Goal: Task Accomplishment & Management: Complete application form

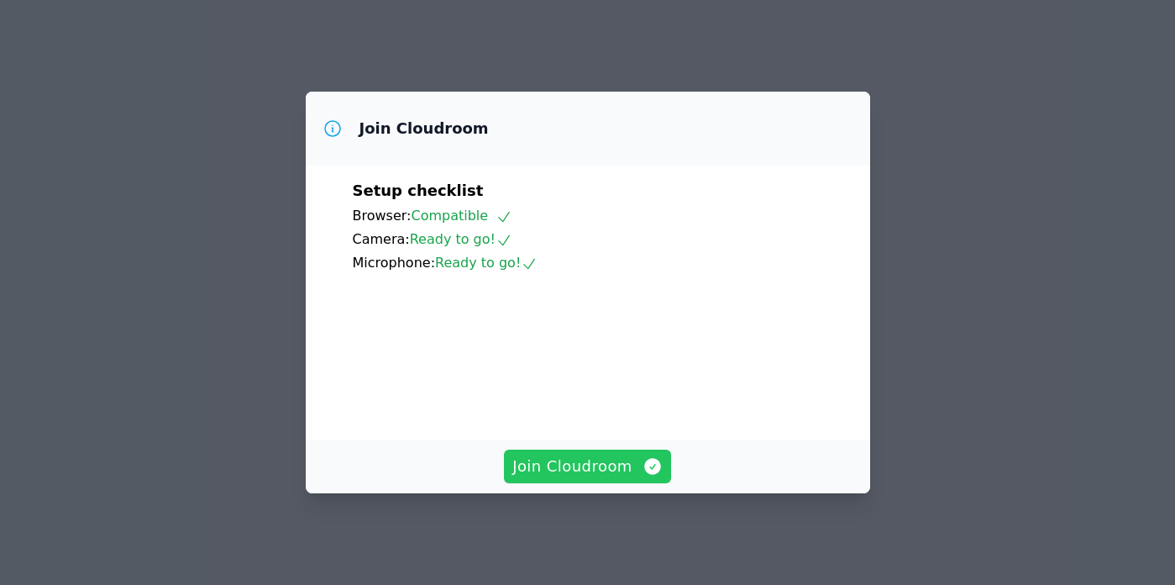
click at [591, 470] on span "Join Cloudroom" at bounding box center [588, 467] width 150 height 24
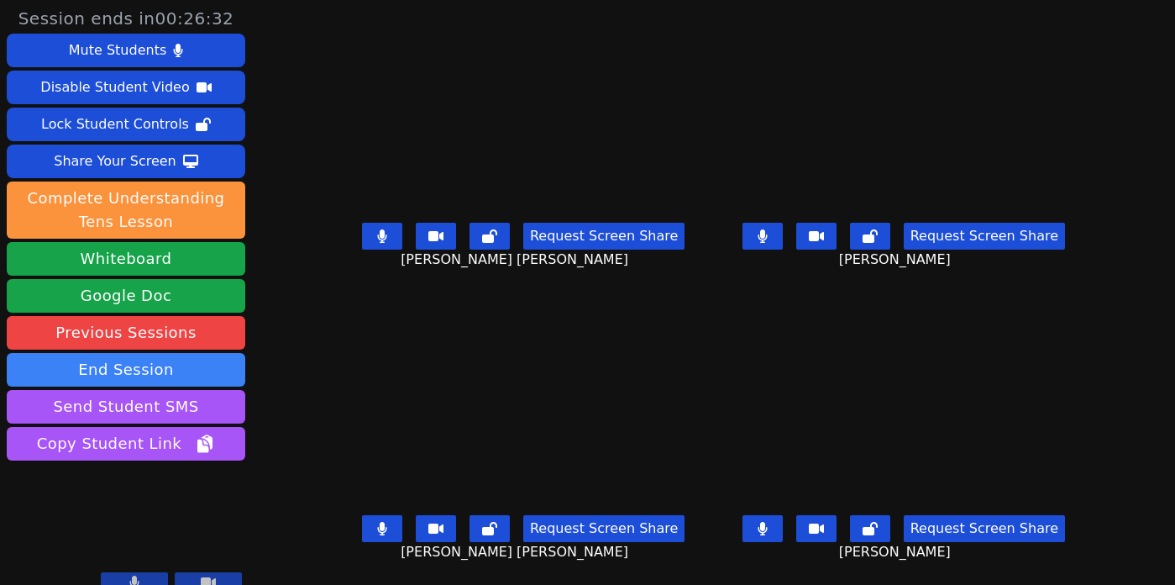
click at [368, 231] on button at bounding box center [382, 236] width 40 height 27
click at [768, 232] on icon at bounding box center [763, 235] width 10 height 13
click at [765, 529] on button at bounding box center [763, 528] width 40 height 27
click at [377, 523] on icon at bounding box center [381, 528] width 9 height 13
click at [771, 522] on icon at bounding box center [763, 528] width 17 height 13
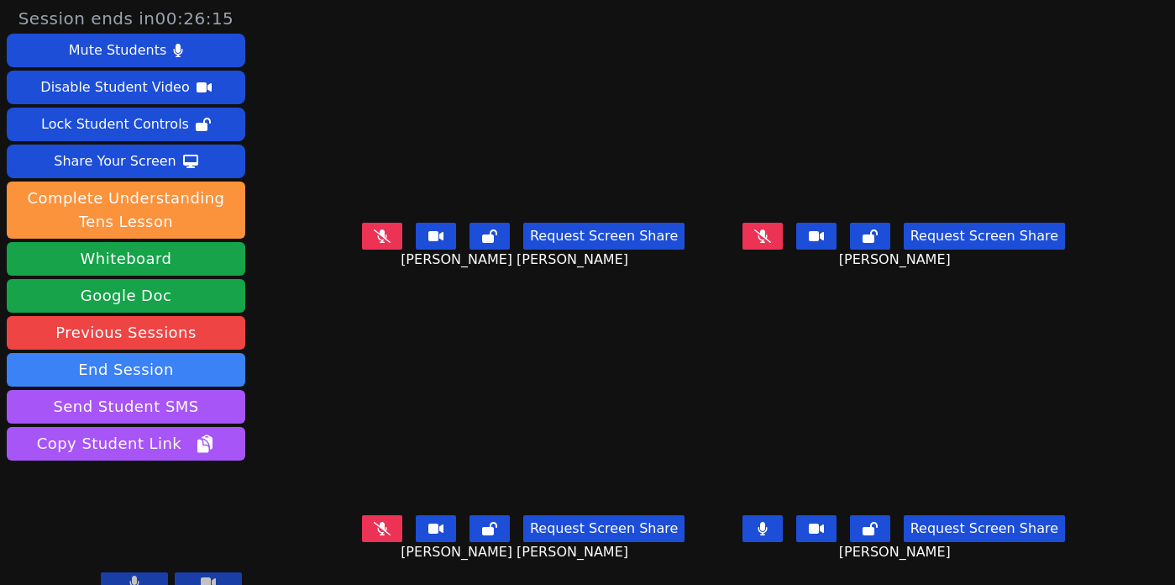
click at [768, 522] on icon at bounding box center [763, 528] width 10 height 13
click at [374, 529] on icon at bounding box center [382, 528] width 17 height 13
click at [377, 524] on icon at bounding box center [382, 528] width 10 height 13
click at [373, 228] on button at bounding box center [382, 236] width 40 height 27
click at [776, 223] on button at bounding box center [763, 236] width 40 height 27
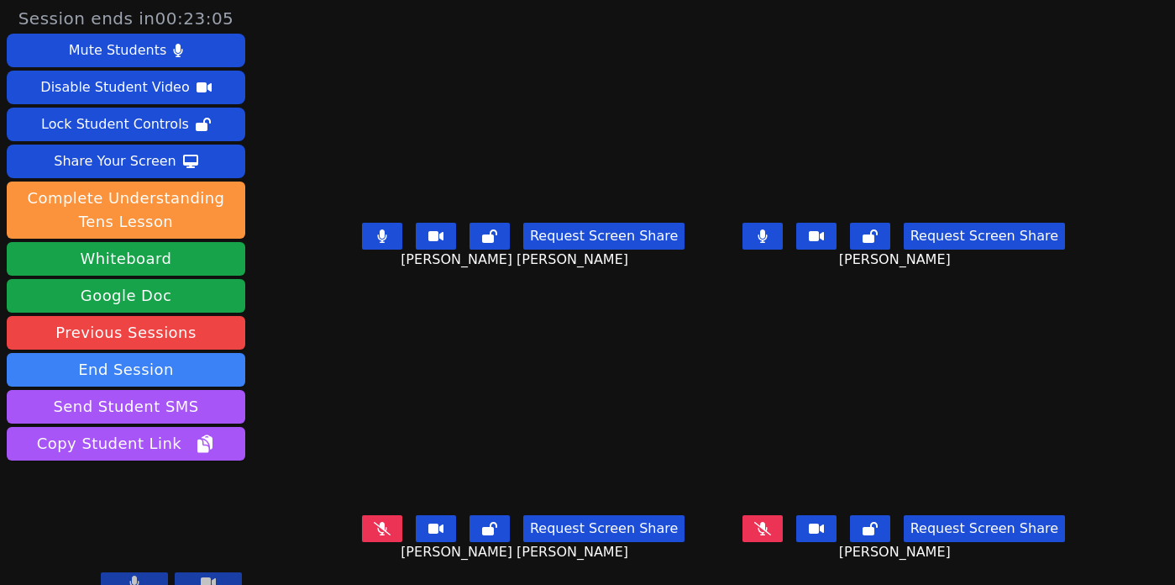
click at [770, 522] on icon at bounding box center [763, 528] width 17 height 13
click at [362, 525] on button at bounding box center [382, 528] width 40 height 27
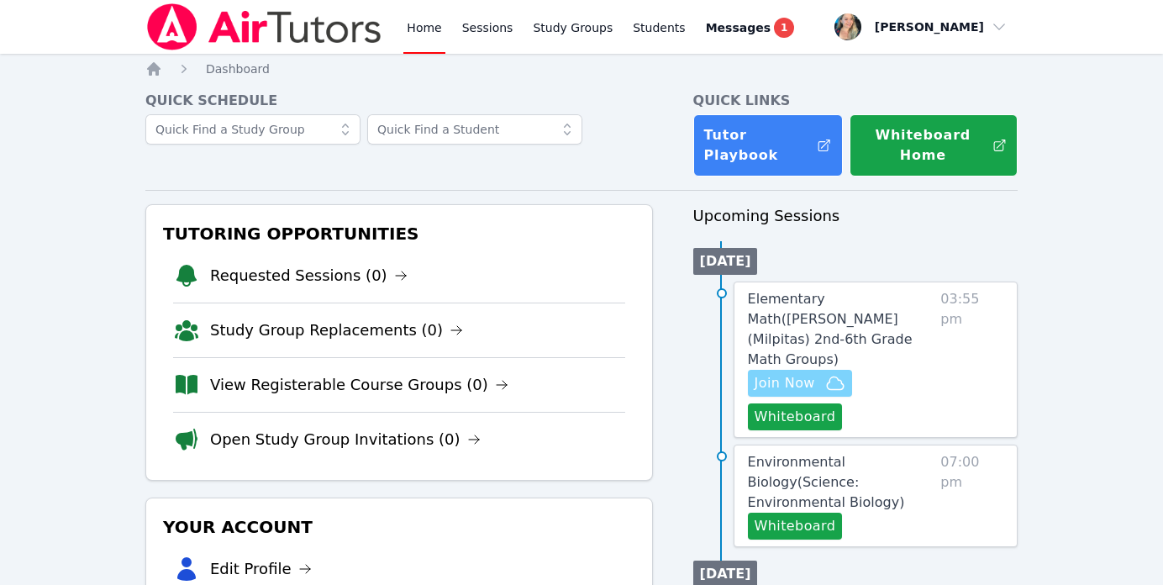
click at [789, 373] on span "Join Now" at bounding box center [785, 383] width 60 height 20
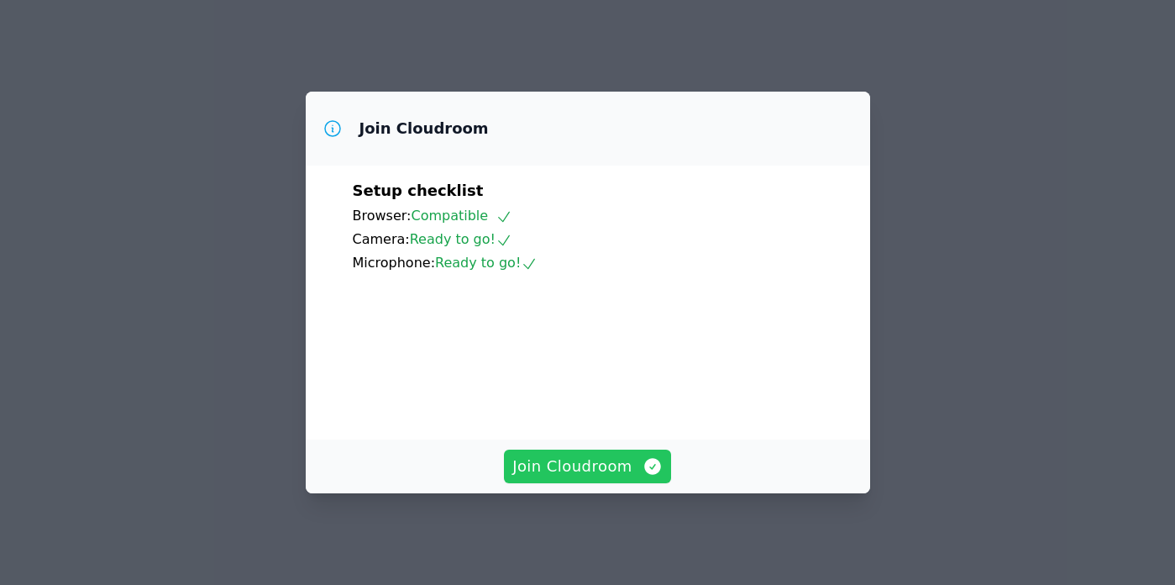
click at [594, 467] on span "Join Cloudroom" at bounding box center [588, 467] width 150 height 24
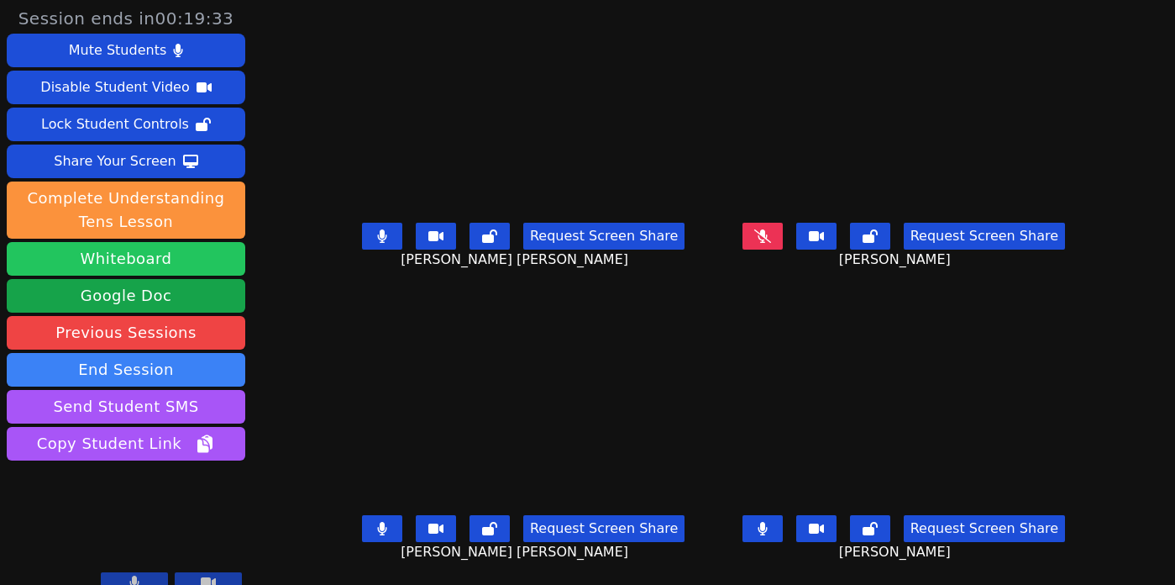
click at [154, 260] on button "Whiteboard" at bounding box center [126, 259] width 239 height 34
click at [764, 239] on icon at bounding box center [763, 235] width 17 height 13
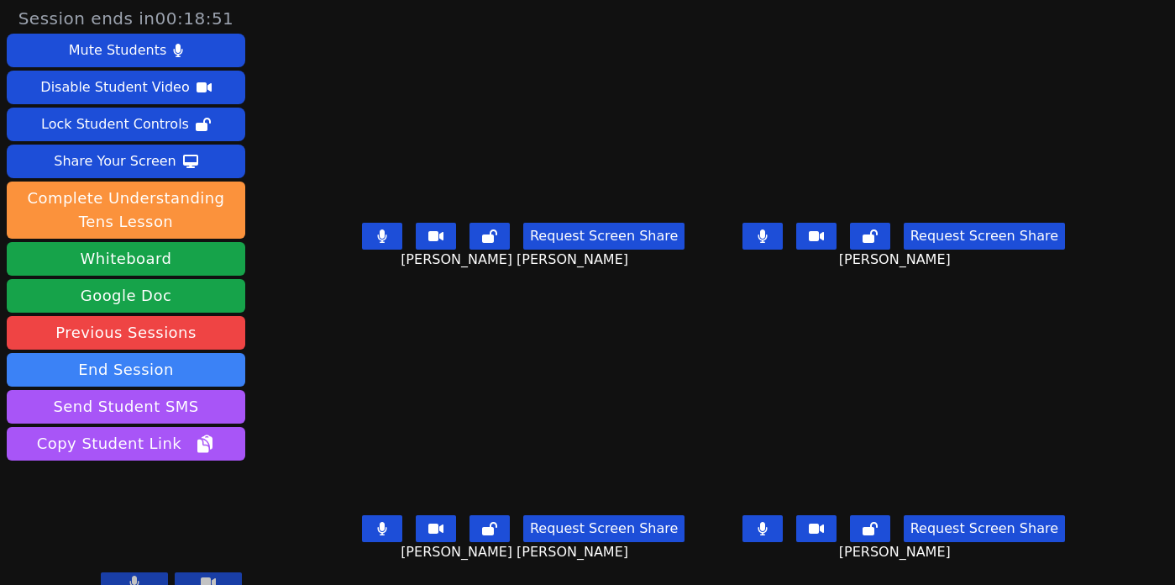
click at [770, 515] on button at bounding box center [763, 528] width 40 height 27
click at [764, 233] on button at bounding box center [763, 236] width 40 height 27
click at [377, 523] on icon at bounding box center [381, 528] width 9 height 13
click at [362, 223] on button at bounding box center [382, 236] width 40 height 27
click at [768, 229] on icon at bounding box center [763, 235] width 10 height 13
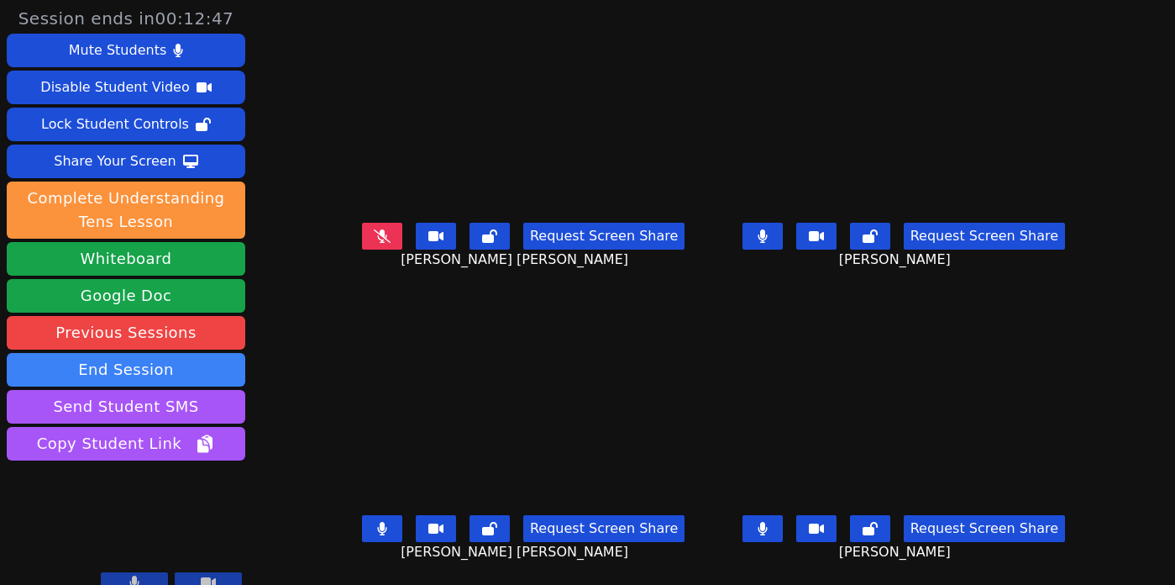
scroll to position [6, 0]
click at [374, 229] on icon at bounding box center [382, 235] width 17 height 13
click at [377, 229] on icon at bounding box center [382, 235] width 10 height 13
click at [781, 230] on button at bounding box center [763, 236] width 40 height 27
click at [769, 515] on button at bounding box center [763, 528] width 40 height 27
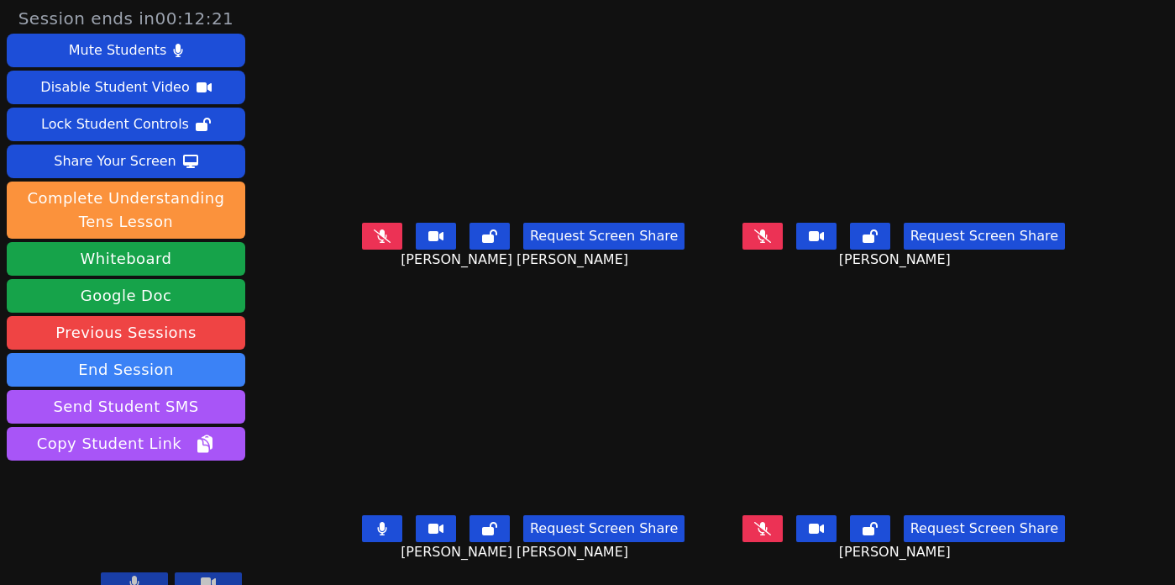
click at [362, 517] on button at bounding box center [382, 528] width 40 height 27
click at [374, 229] on icon at bounding box center [382, 235] width 17 height 13
click at [362, 223] on button at bounding box center [382, 236] width 40 height 27
click at [374, 229] on icon at bounding box center [382, 235] width 17 height 13
click at [763, 236] on button at bounding box center [763, 236] width 40 height 27
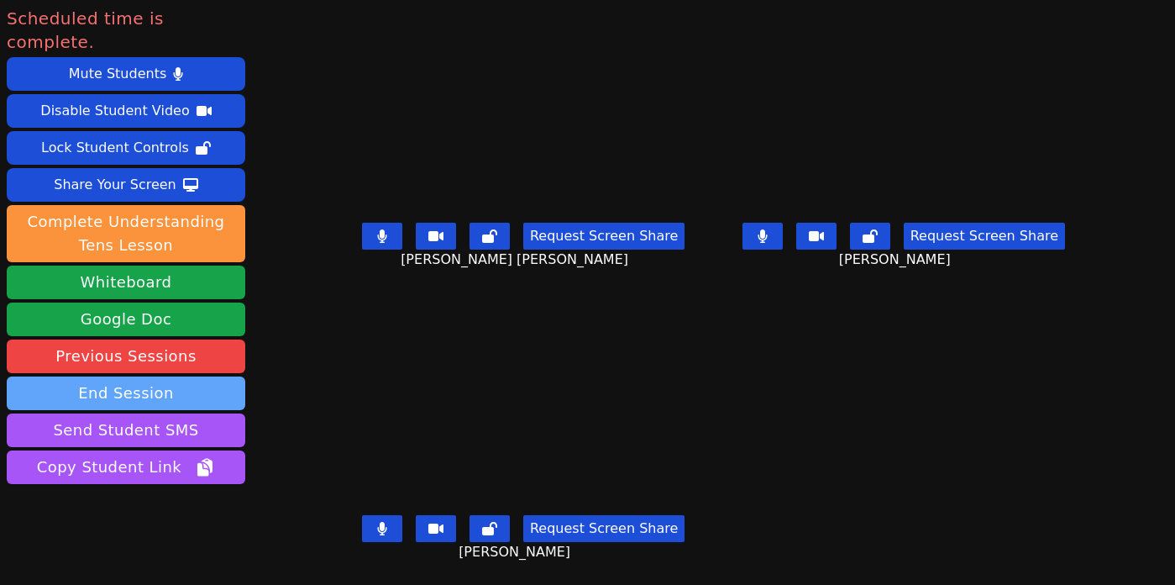
click at [192, 376] on button "End Session" at bounding box center [126, 393] width 239 height 34
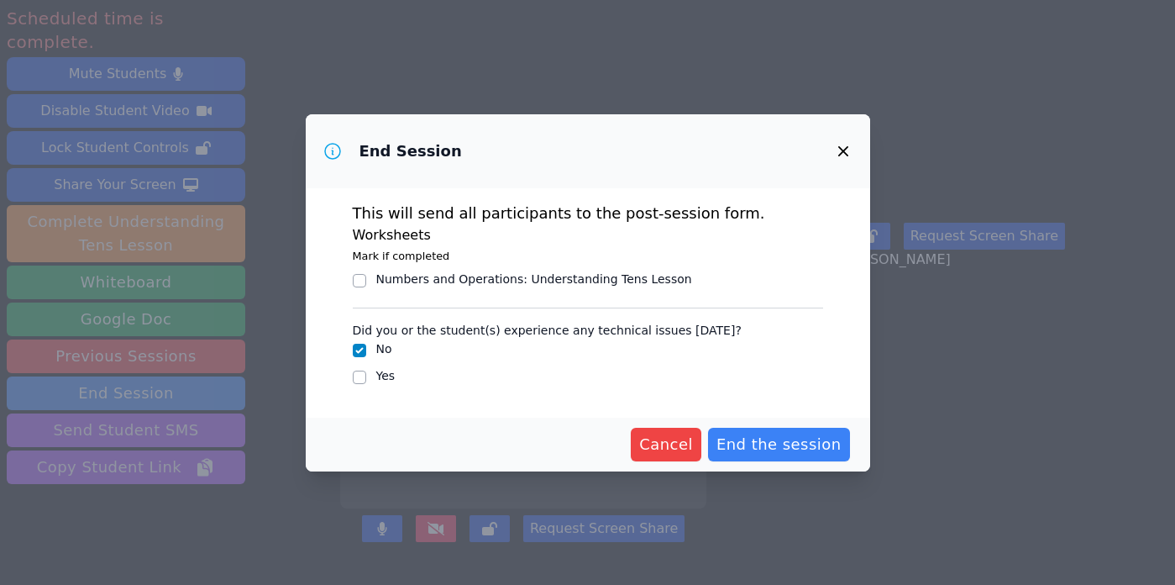
scroll to position [0, 0]
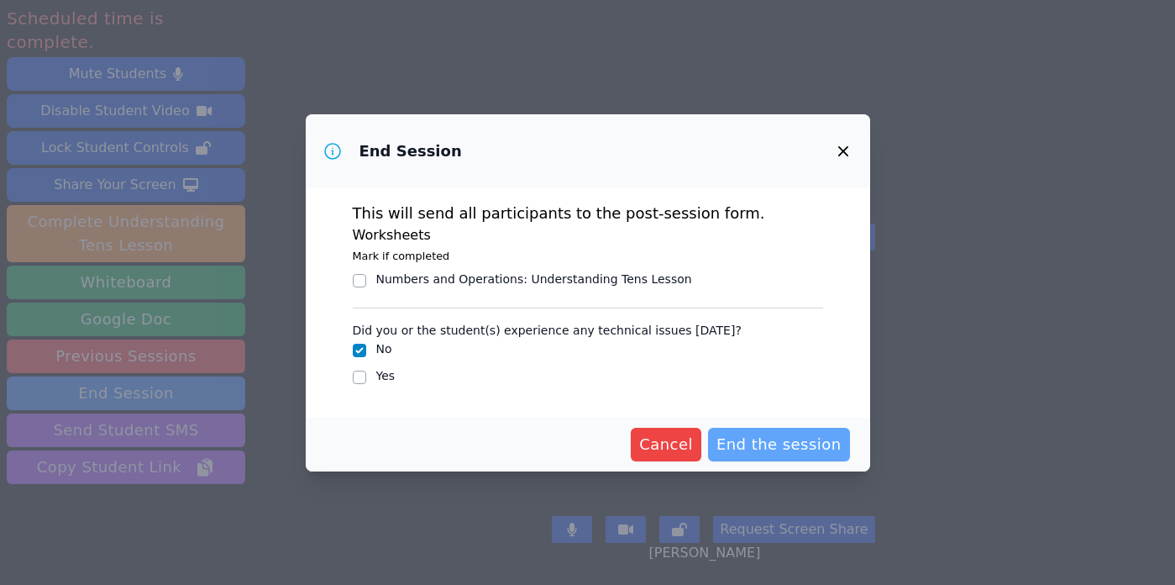
drag, startPoint x: 811, startPoint y: 444, endPoint x: 798, endPoint y: 448, distance: 13.0
click at [798, 448] on span "End the session" at bounding box center [779, 445] width 125 height 24
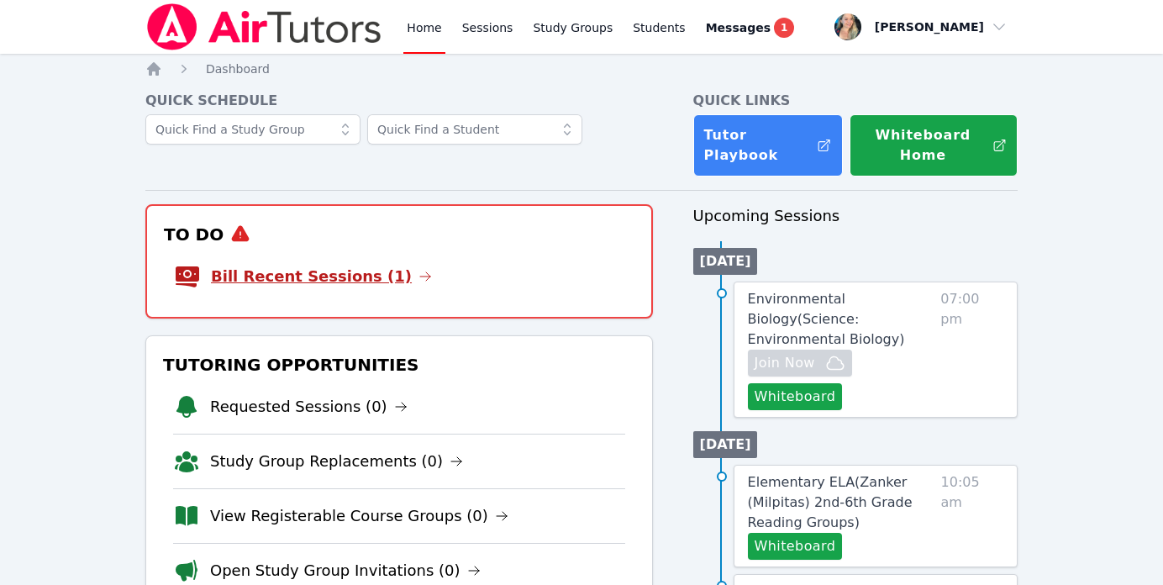
click at [323, 282] on link "Bill Recent Sessions (1)" at bounding box center [321, 277] width 221 height 24
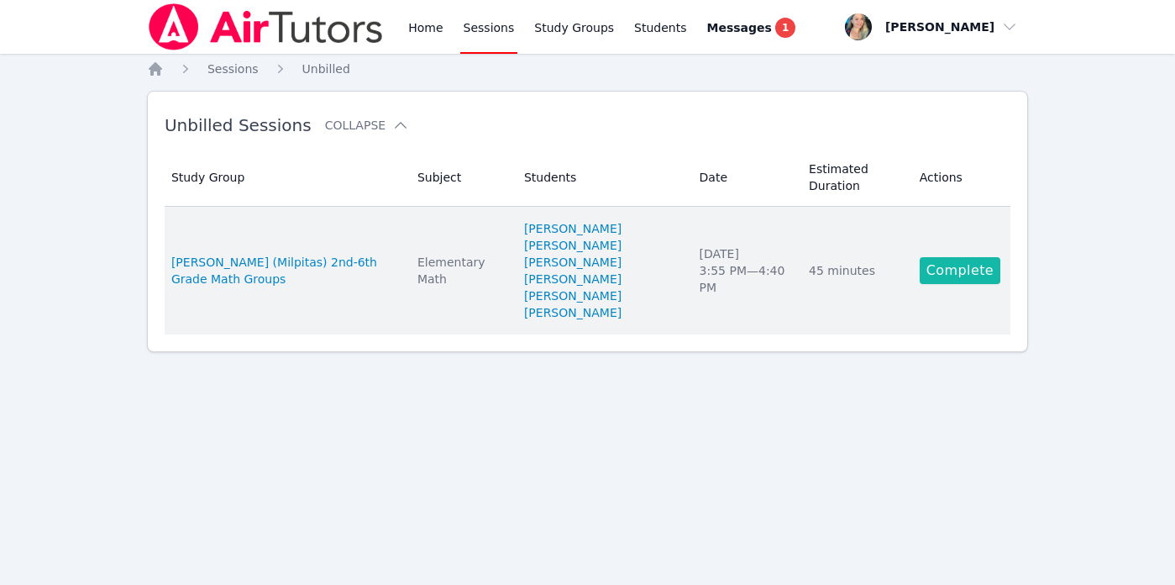
click at [955, 268] on link "Complete" at bounding box center [960, 270] width 81 height 27
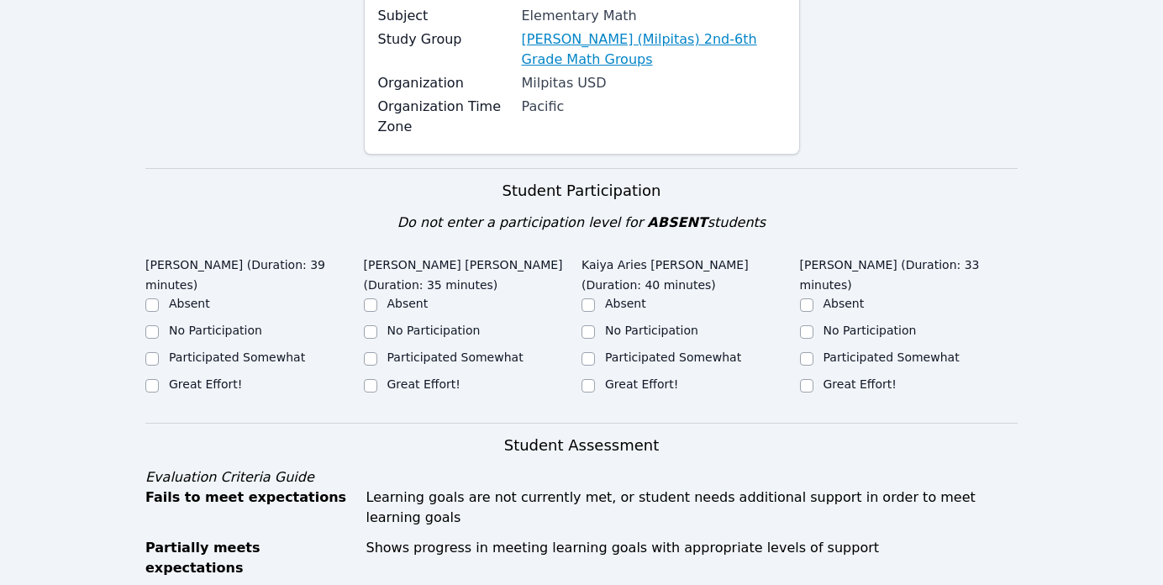
scroll to position [239, 0]
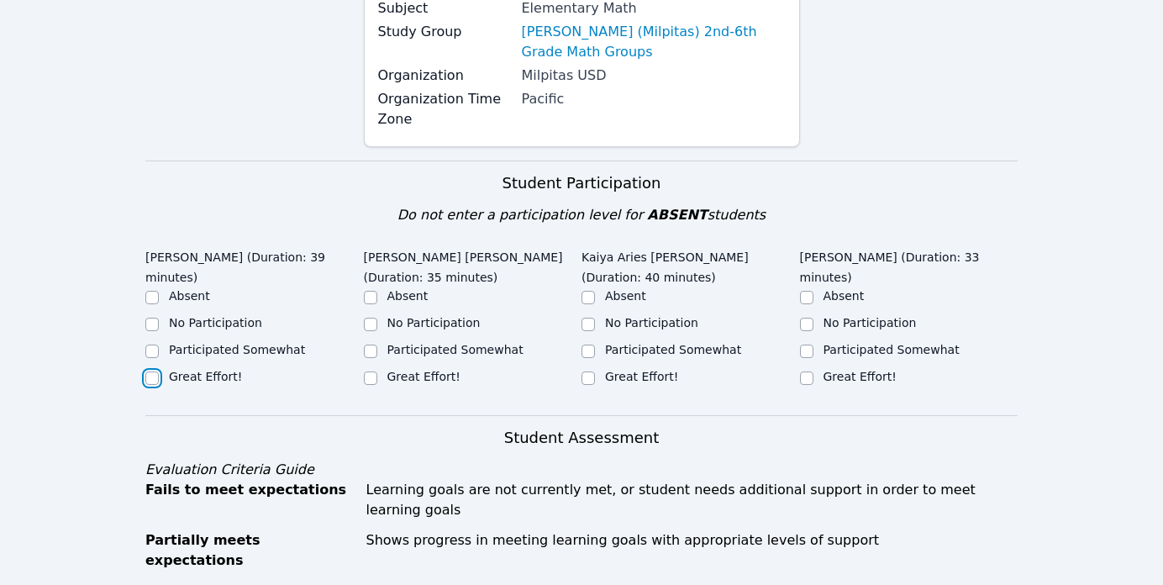
click at [153, 381] on input "Great Effort!" at bounding box center [151, 377] width 13 height 13
checkbox input "true"
click at [375, 381] on input "Great Effort!" at bounding box center [370, 377] width 13 height 13
checkbox input "true"
click at [584, 379] on input "Great Effort!" at bounding box center [587, 377] width 13 height 13
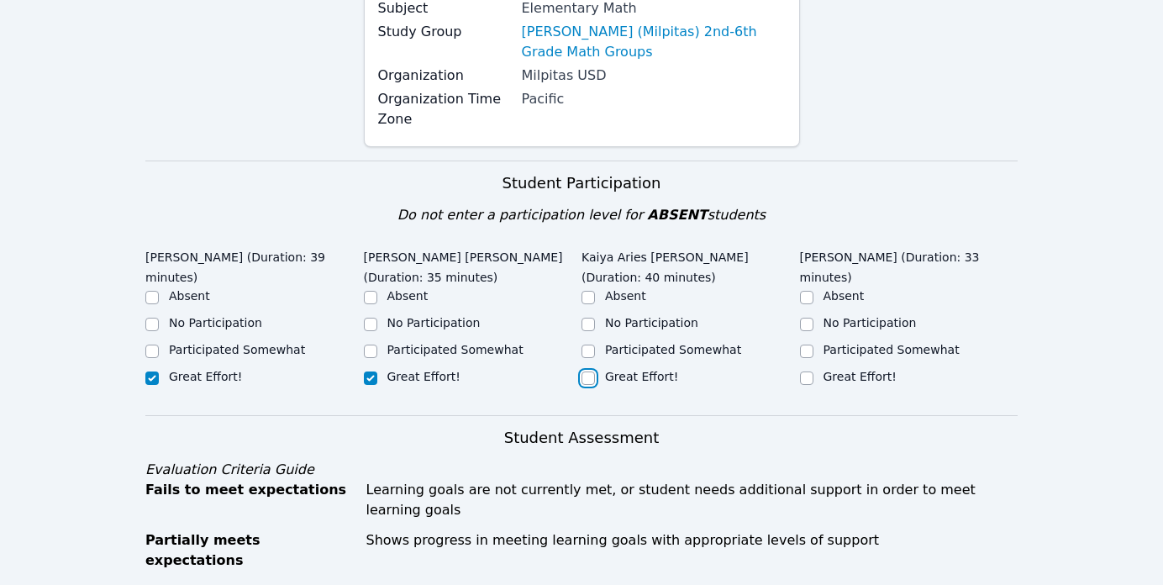
checkbox input "true"
click at [806, 371] on input "Great Effort!" at bounding box center [806, 377] width 13 height 13
checkbox input "true"
click at [151, 350] on input "Participated Somewhat" at bounding box center [151, 350] width 13 height 13
checkbox input "true"
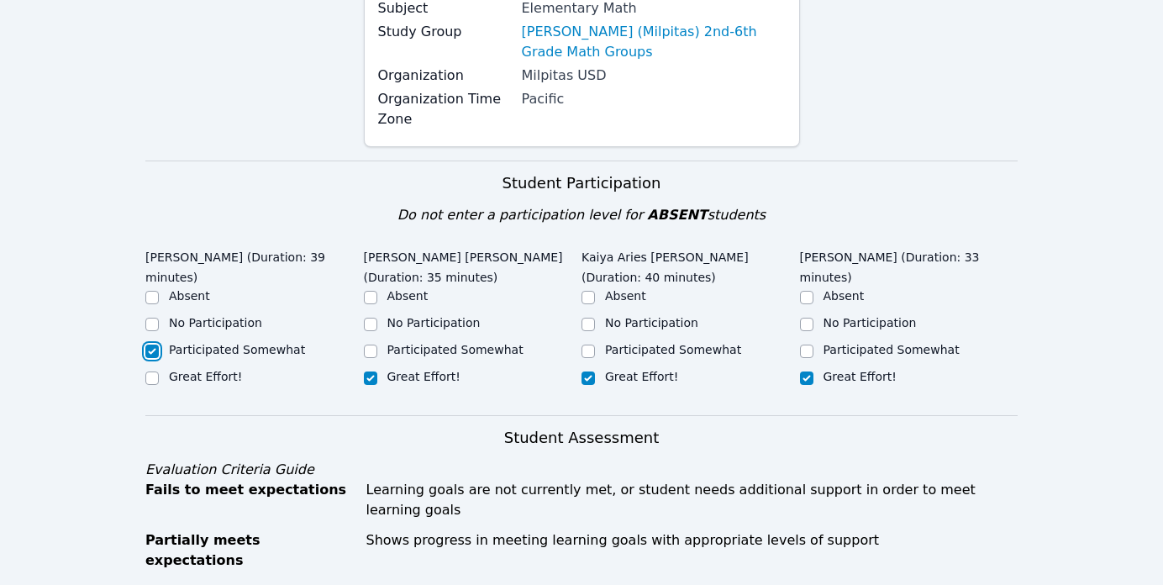
checkbox input "false"
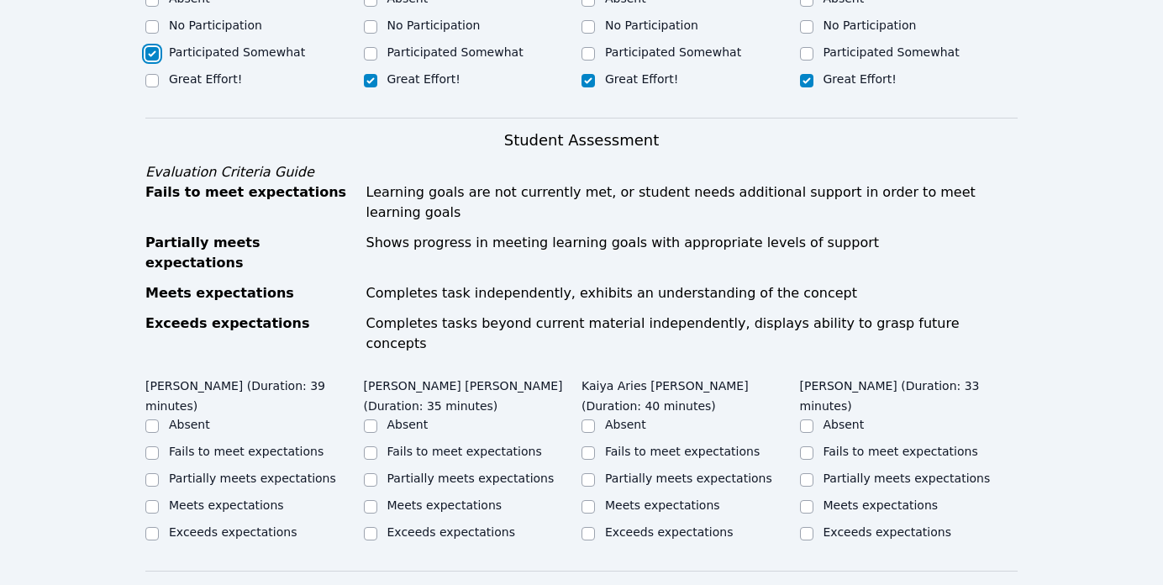
scroll to position [539, 0]
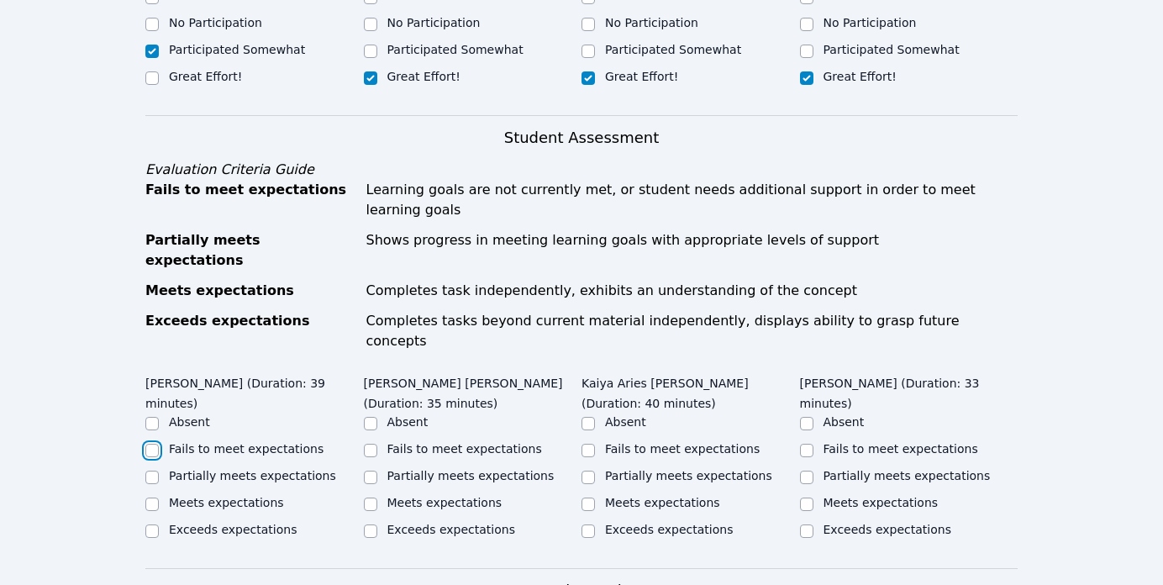
click at [151, 444] on input "Fails to meet expectations" at bounding box center [151, 450] width 13 height 13
checkbox input "true"
click at [371, 467] on div at bounding box center [370, 477] width 13 height 20
click at [378, 467] on div "Partially meets expectations" at bounding box center [473, 477] width 218 height 20
click at [364, 471] on input "Partially meets expectations" at bounding box center [370, 477] width 13 height 13
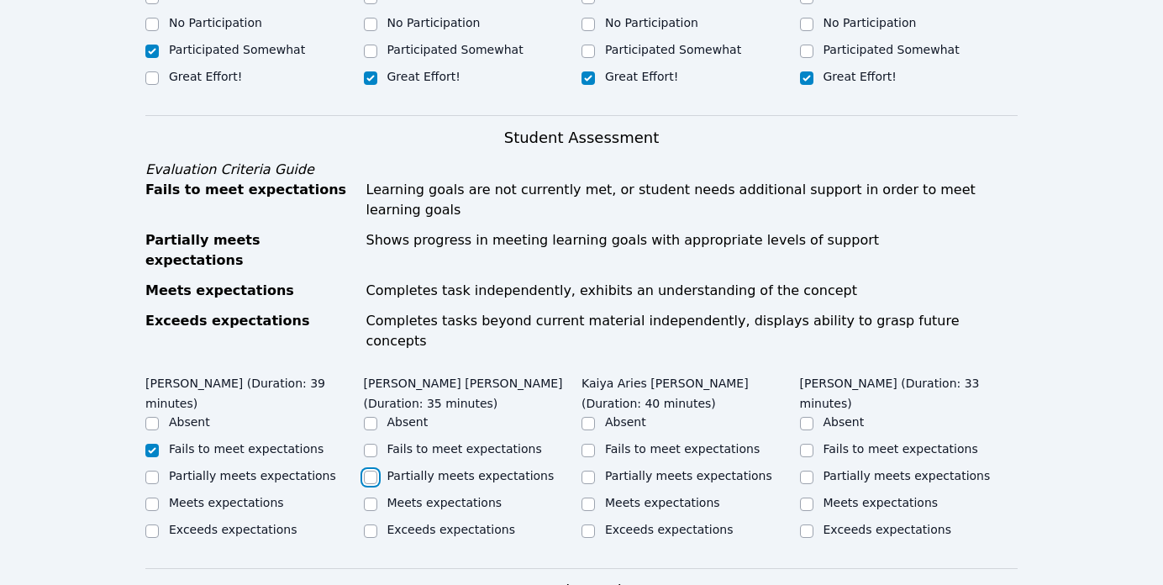
checkbox input "true"
click at [594, 471] on input "Partially meets expectations" at bounding box center [587, 477] width 13 height 13
checkbox input "true"
click at [807, 471] on input "Partially meets expectations" at bounding box center [806, 477] width 13 height 13
checkbox input "true"
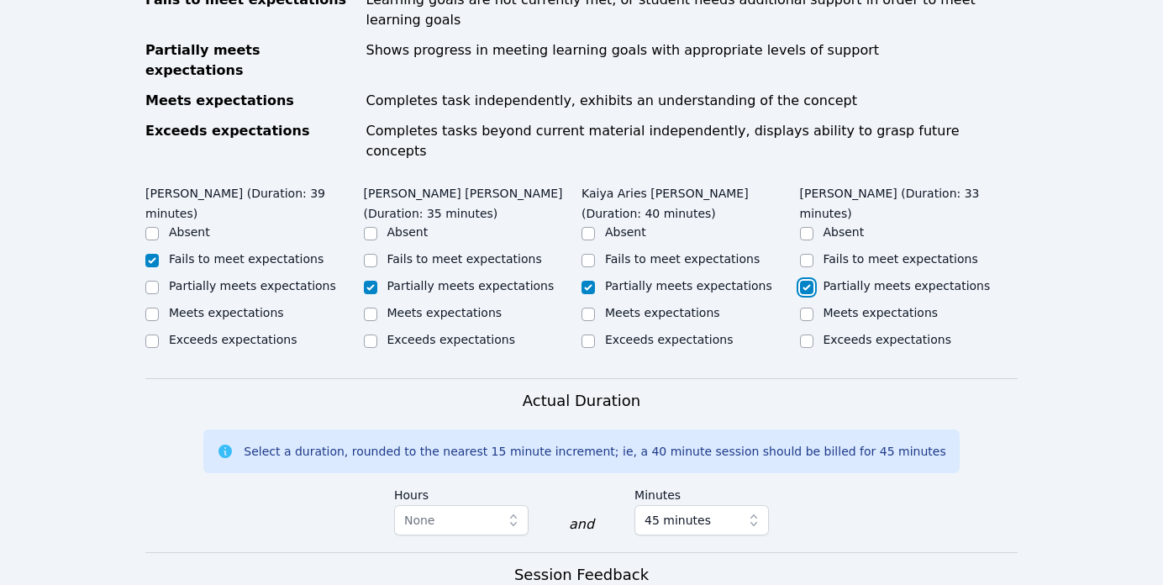
scroll to position [687, 0]
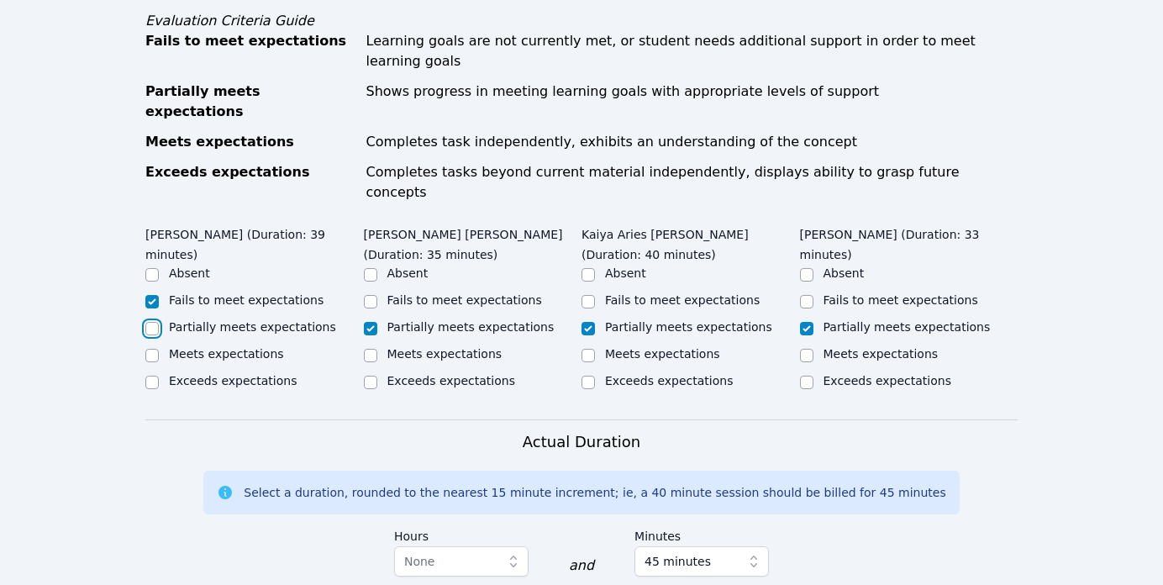
click at [150, 322] on input "Partially meets expectations" at bounding box center [151, 328] width 13 height 13
checkbox input "true"
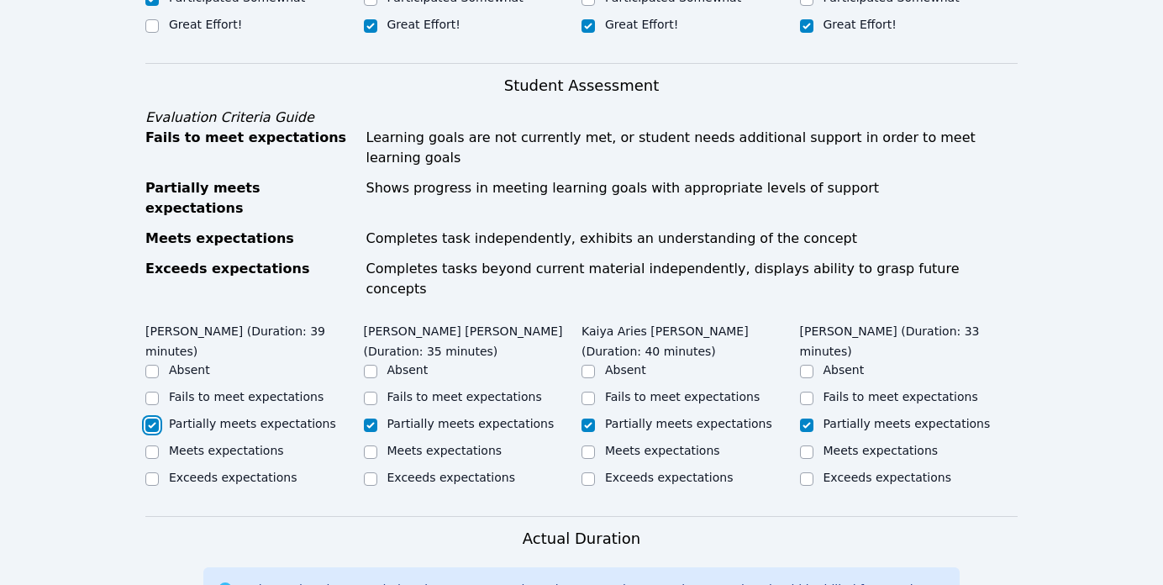
scroll to position [600, 0]
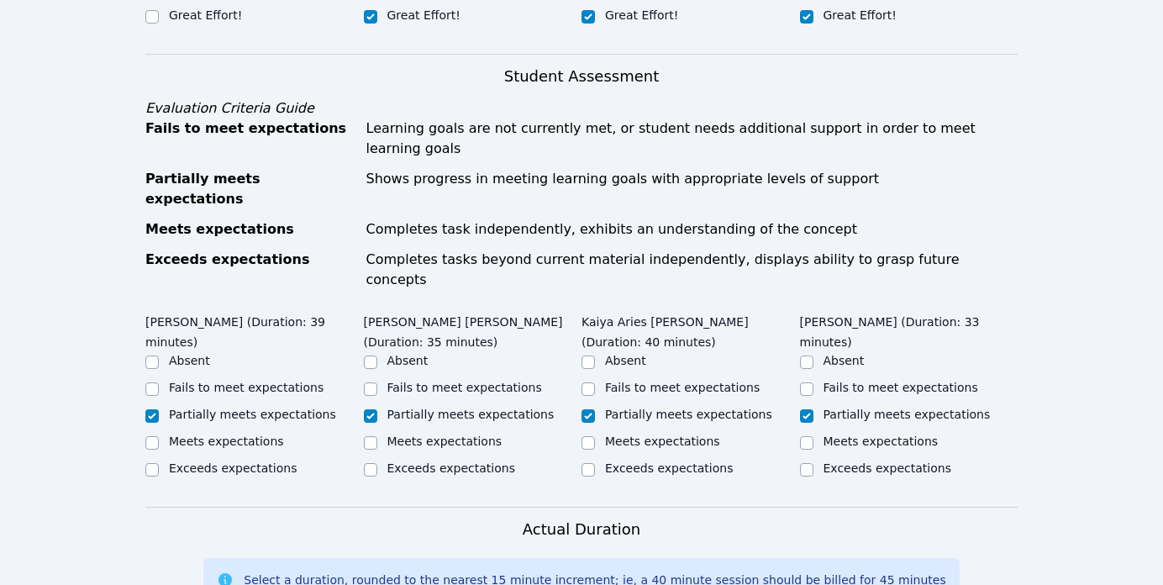
click at [165, 379] on div "Fails to meet expectations" at bounding box center [254, 389] width 218 height 20
click at [152, 382] on input "Fails to meet expectations" at bounding box center [151, 388] width 13 height 13
checkbox input "true"
click at [150, 409] on input "Partially meets expectations" at bounding box center [151, 415] width 13 height 13
checkbox input "true"
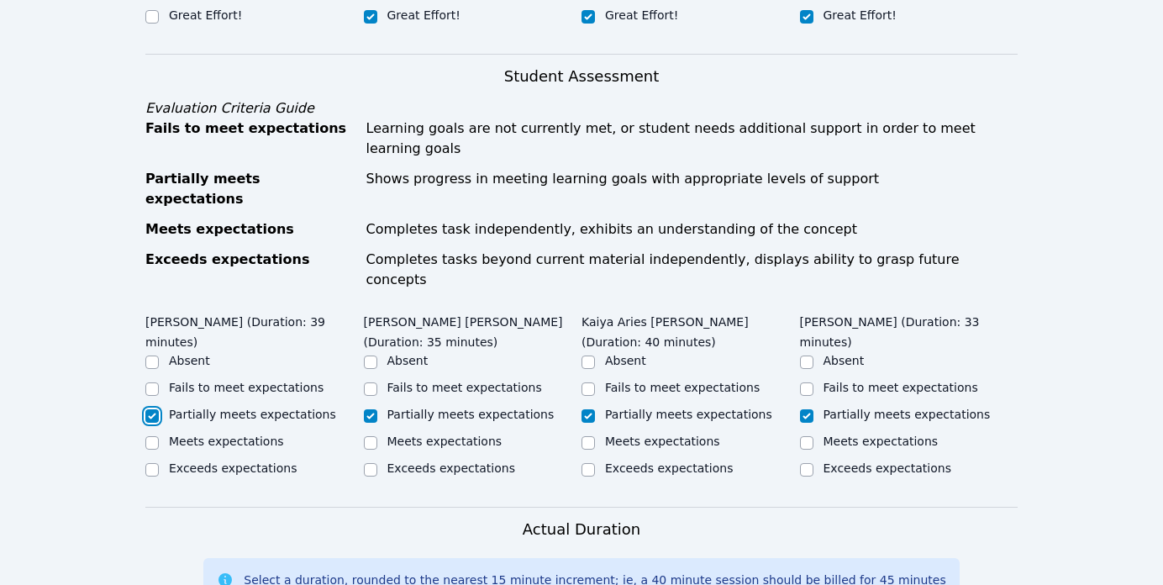
checkbox input "false"
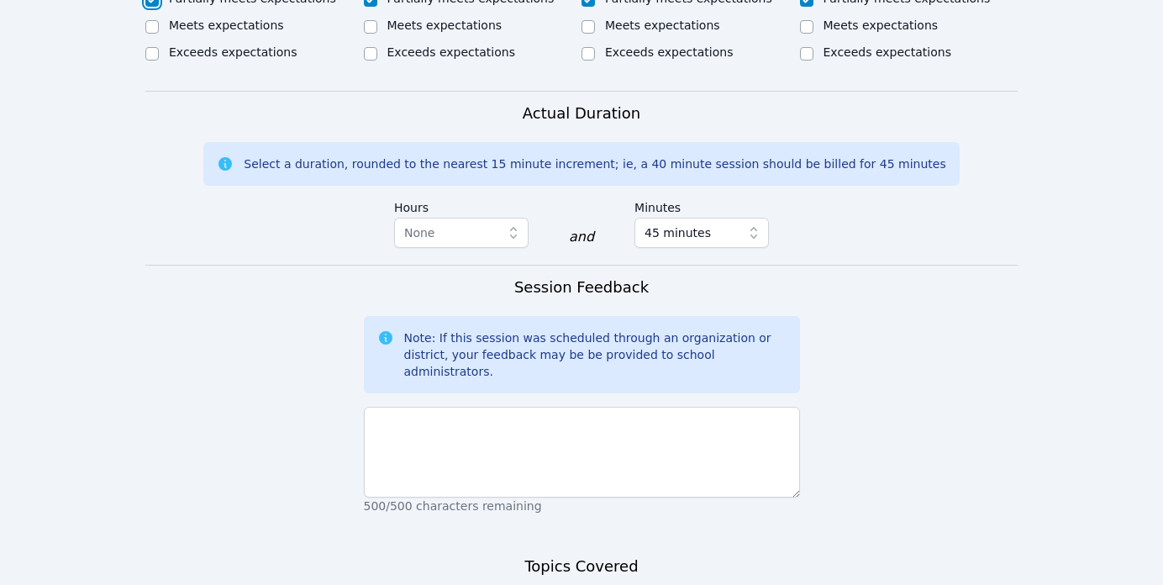
scroll to position [1022, 0]
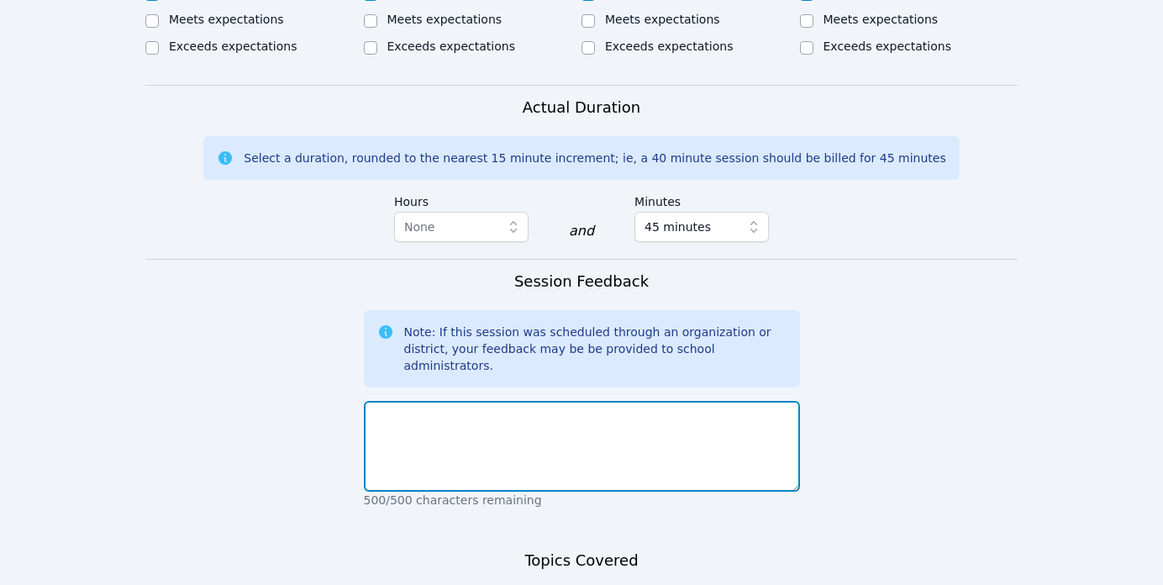
click at [400, 401] on textarea at bounding box center [582, 446] width 436 height 91
type textarea "@"
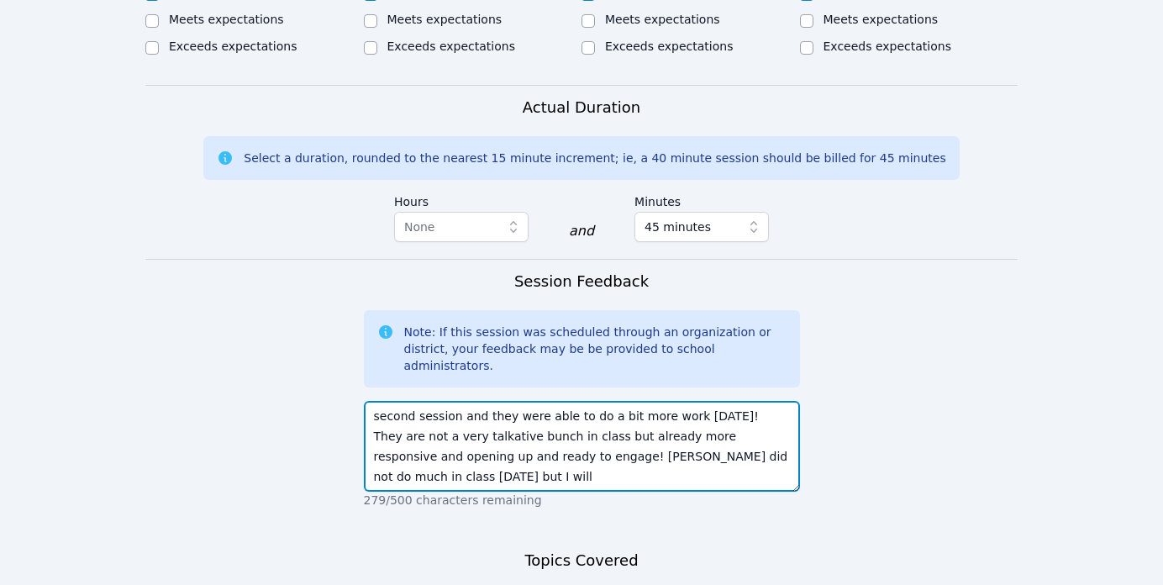
click at [643, 401] on textarea "second session and they were able to do a bit more work today! They are not a v…" at bounding box center [582, 446] width 436 height 91
click at [639, 401] on textarea "second session and they were able to do a bit more work today! They are not a v…" at bounding box center [582, 446] width 436 height 91
click at [578, 401] on textarea "second session and they were able to do a bit more work today! They are not a v…" at bounding box center [582, 446] width 436 height 91
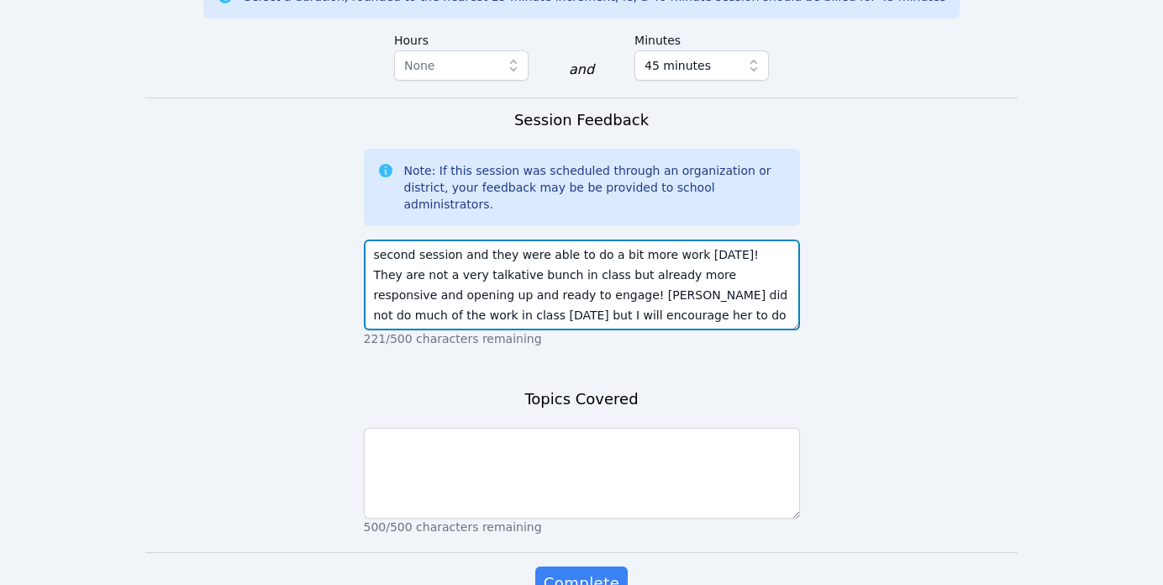
scroll to position [1202, 0]
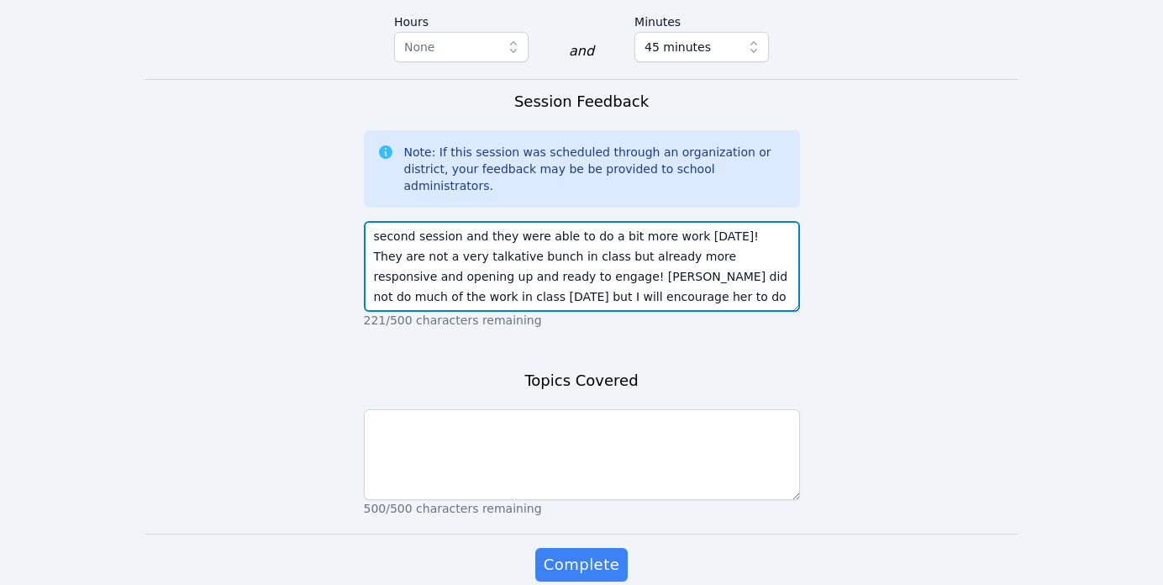
type textarea "second session and they were able to do a bit more work today! They are not a v…"
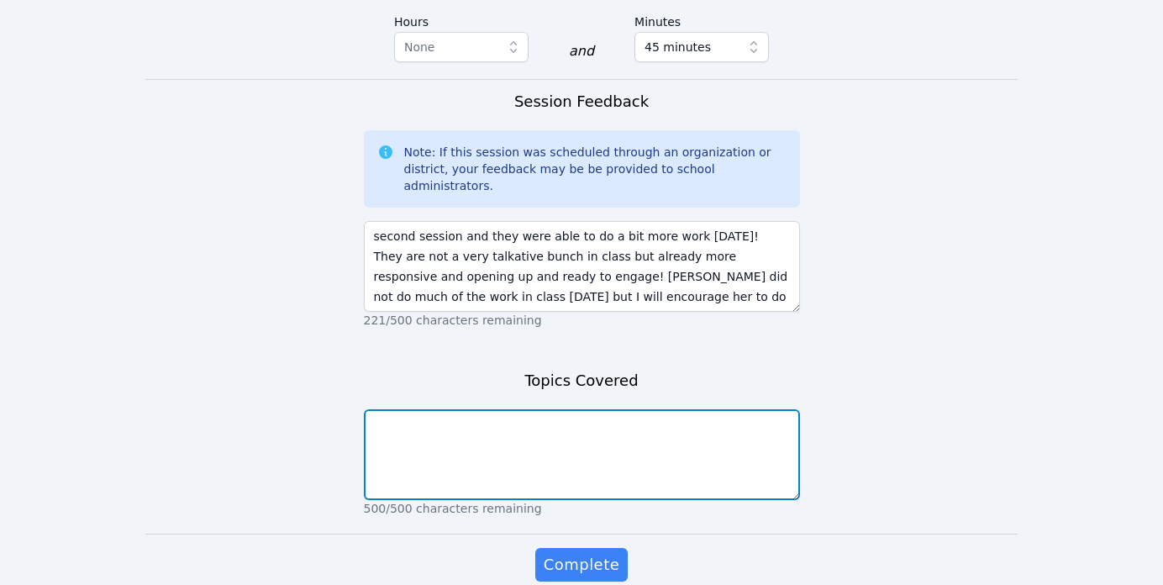
click at [528, 409] on textarea at bounding box center [582, 454] width 436 height 91
type textarea "Tens"
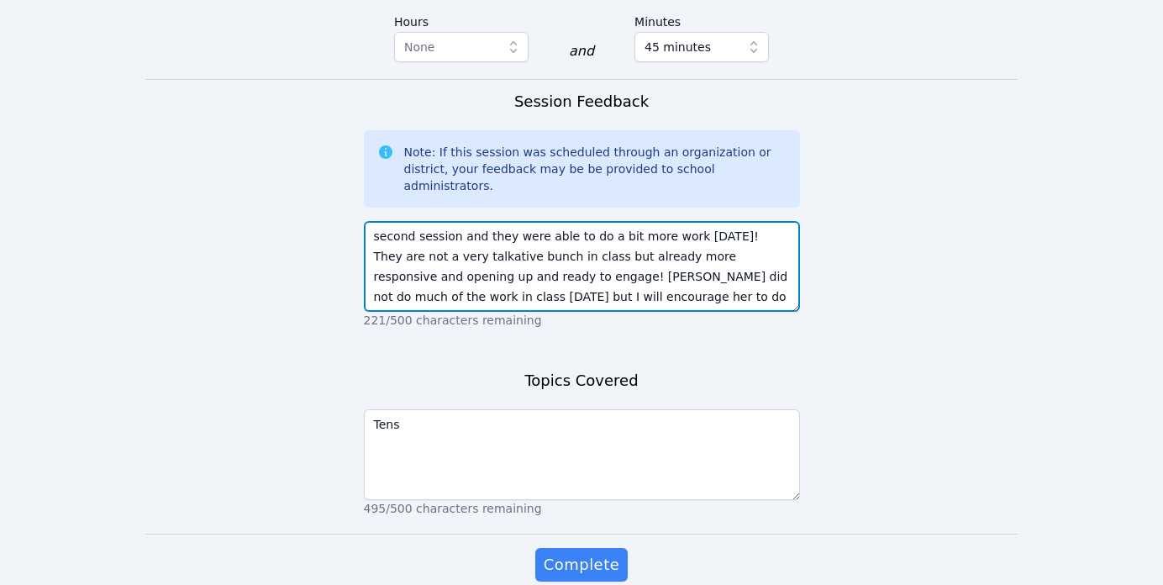
click at [739, 221] on textarea "second session and they were able to do a bit more work today! They are not a v…" at bounding box center [582, 266] width 436 height 91
click at [497, 221] on textarea "second session and they were able to do a bit more work today! They are not a v…" at bounding box center [582, 266] width 436 height 91
type textarea "second session and they were able to do a bit more work today! They are not a v…"
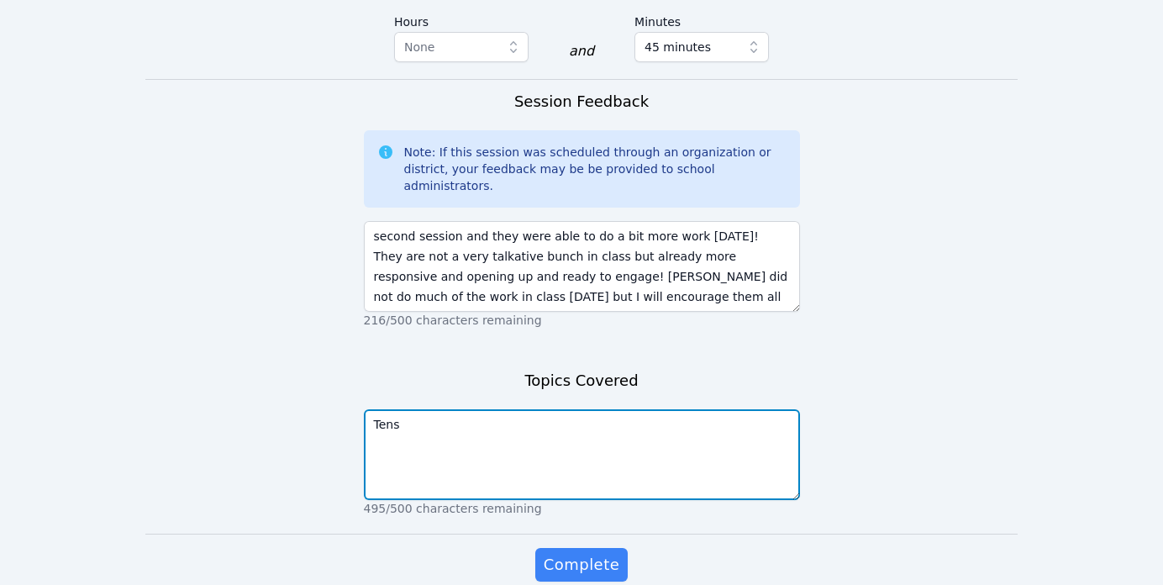
click at [563, 409] on textarea "Tens" at bounding box center [582, 454] width 436 height 91
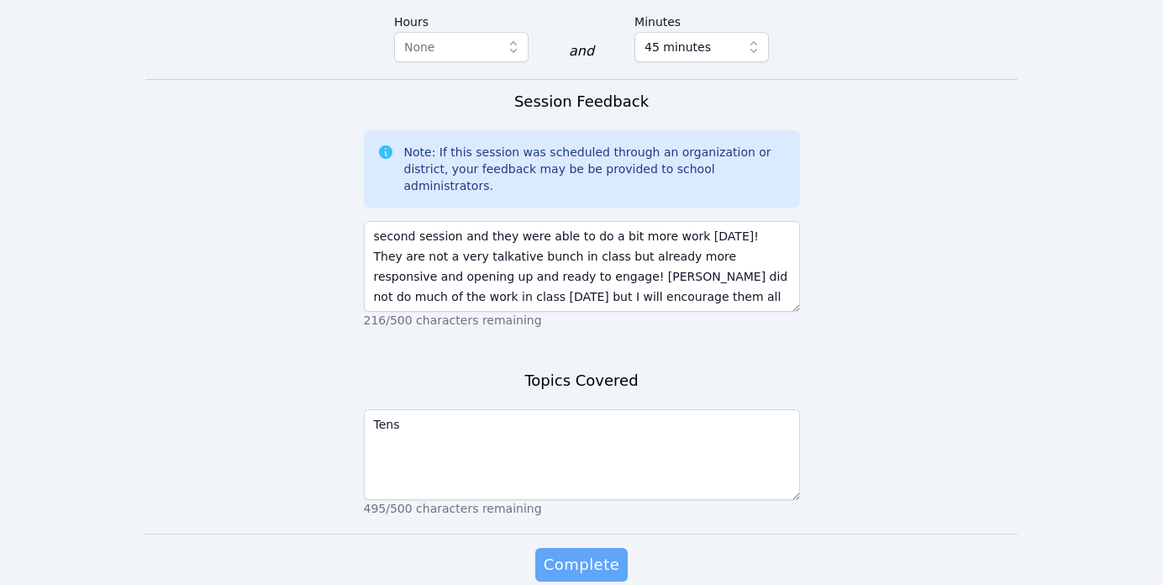
click at [585, 553] on span "Complete" at bounding box center [582, 565] width 76 height 24
